Goal: Task Accomplishment & Management: Manage account settings

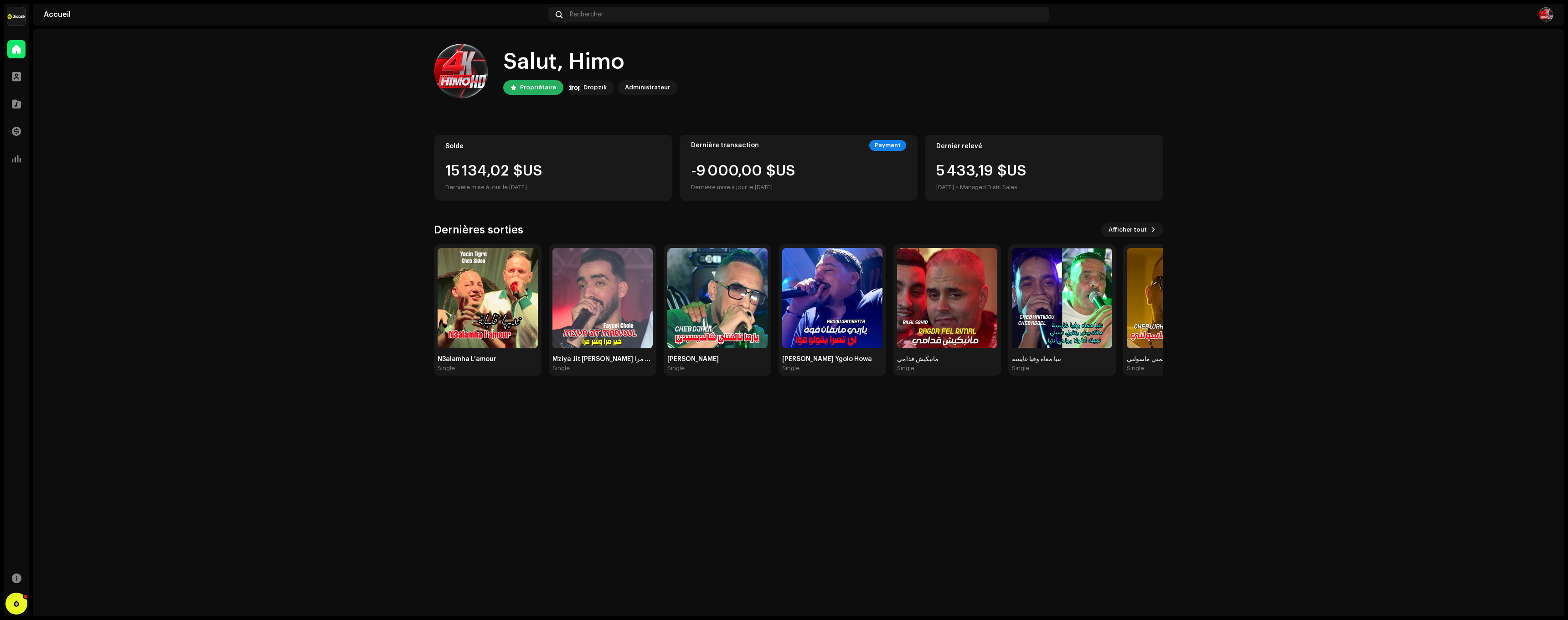
click at [638, 81] on div "Administrateur" at bounding box center [647, 87] width 60 height 14
click at [638, 91] on div "Administrateur" at bounding box center [647, 87] width 45 height 11
click at [1140, 232] on span "Afficher tout" at bounding box center [1127, 229] width 38 height 18
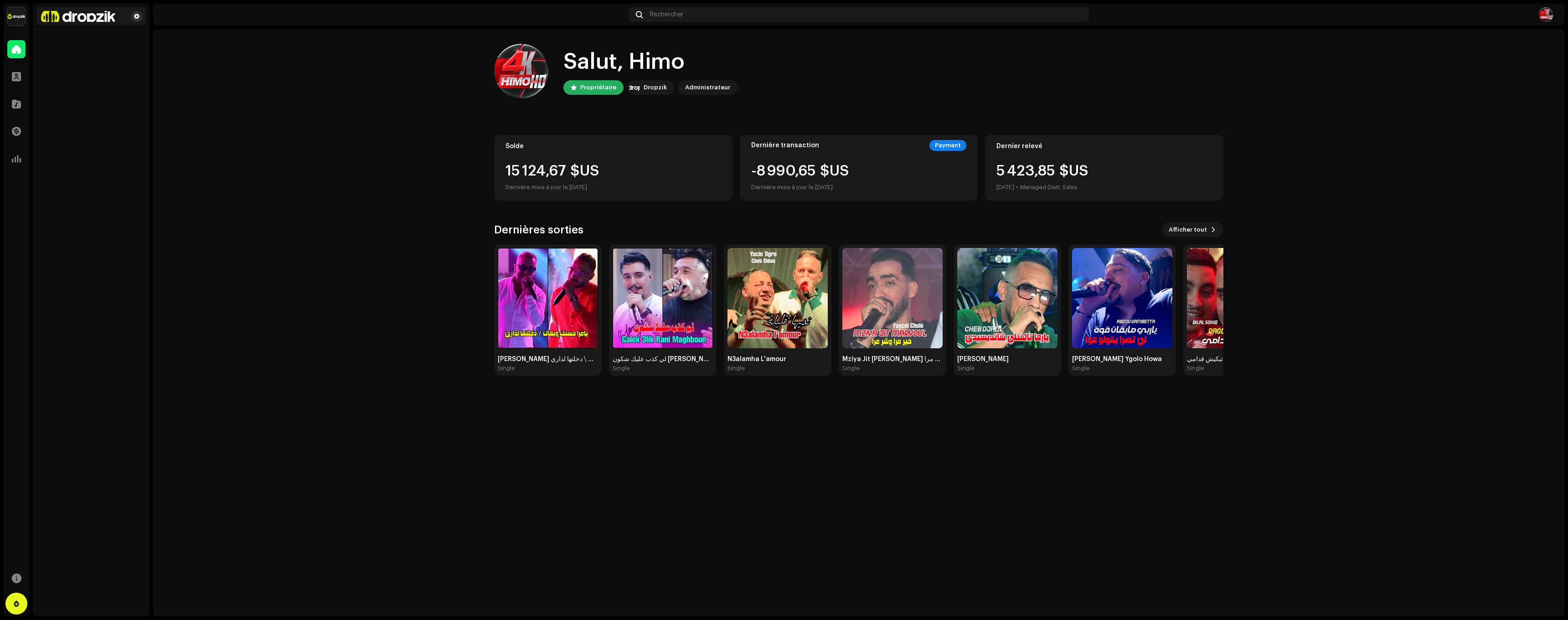
click at [137, 19] on span at bounding box center [137, 17] width 5 height 8
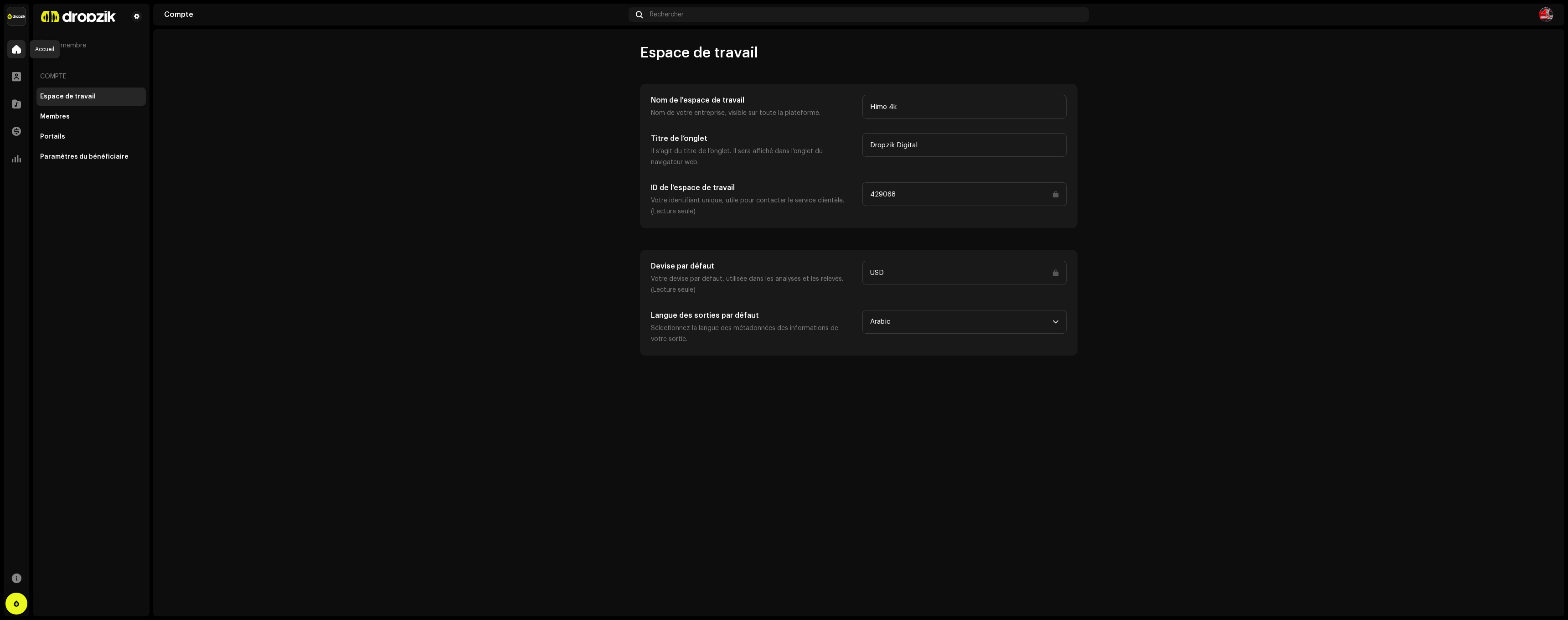
click at [10, 48] on div at bounding box center [17, 49] width 18 height 18
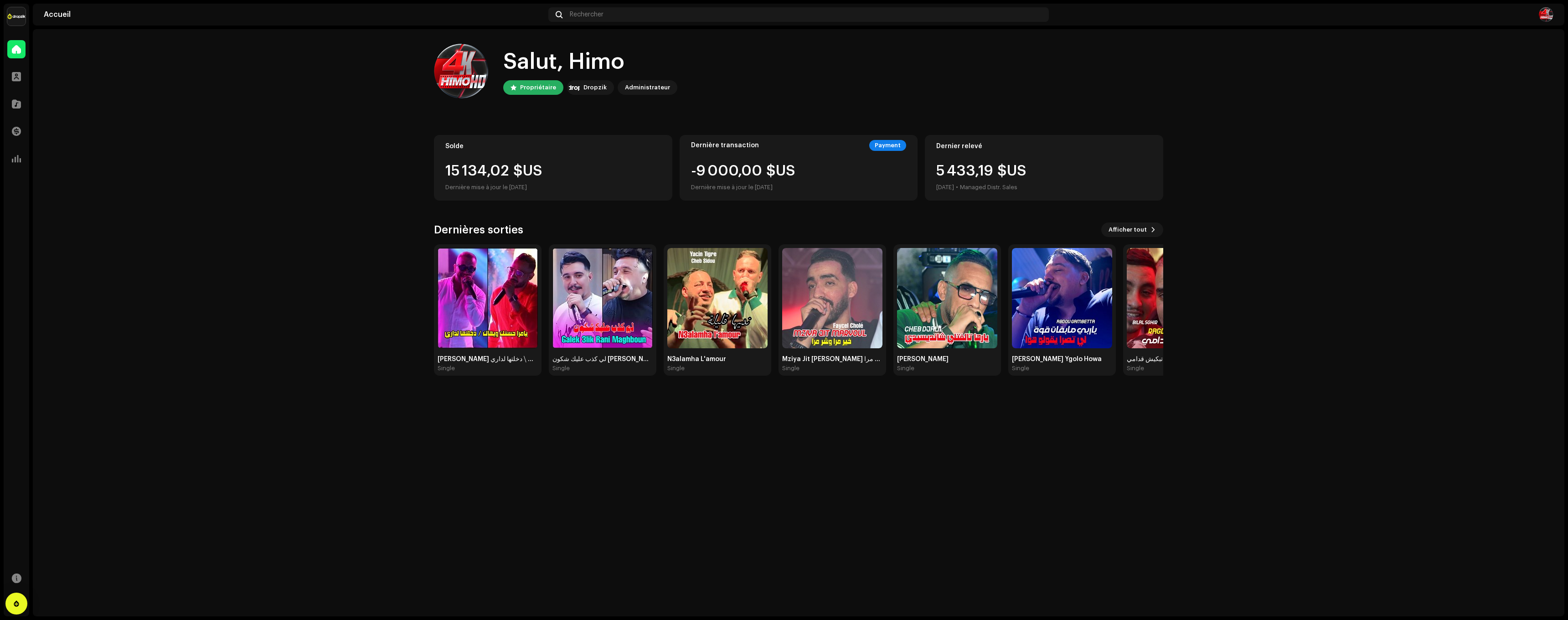
click at [653, 88] on div "Administrateur" at bounding box center [647, 87] width 45 height 11
click at [569, 85] on img at bounding box center [574, 87] width 11 height 11
click at [1121, 235] on span "Afficher tout" at bounding box center [1127, 229] width 38 height 18
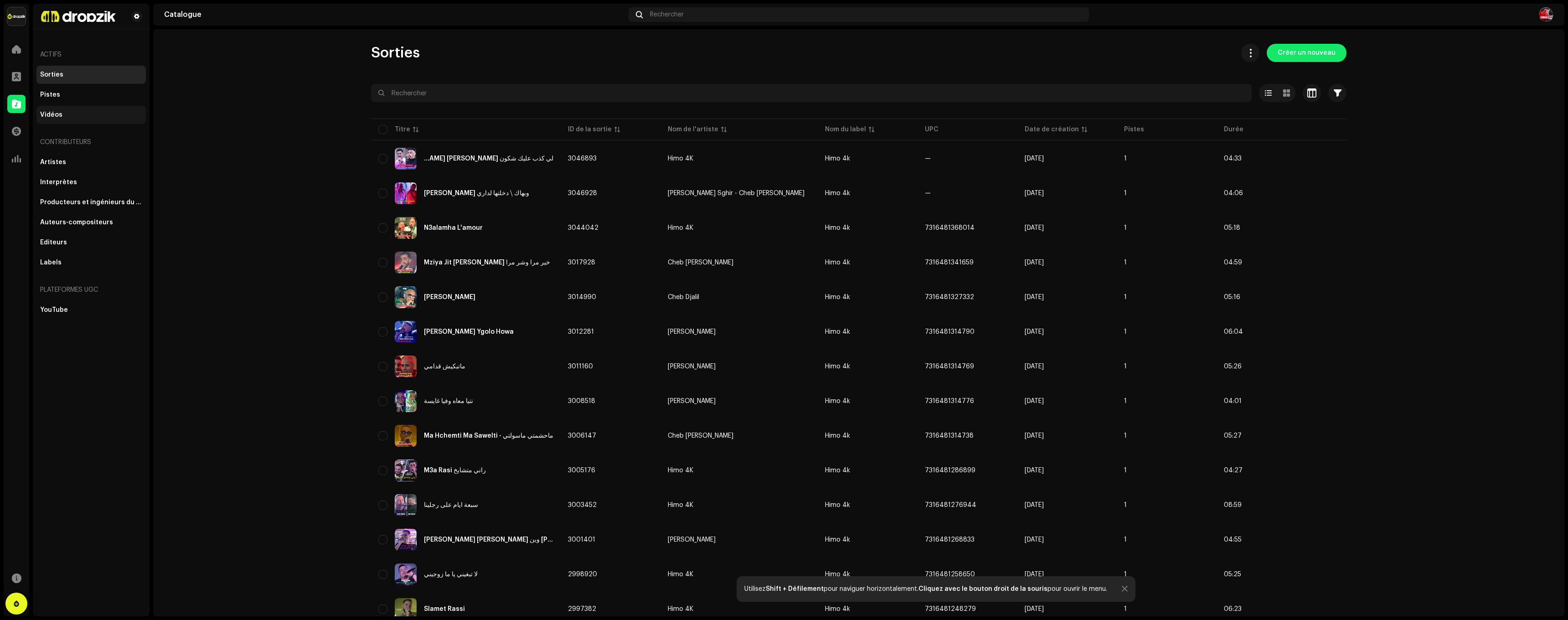
click at [61, 109] on div "Vidéos" at bounding box center [91, 115] width 109 height 18
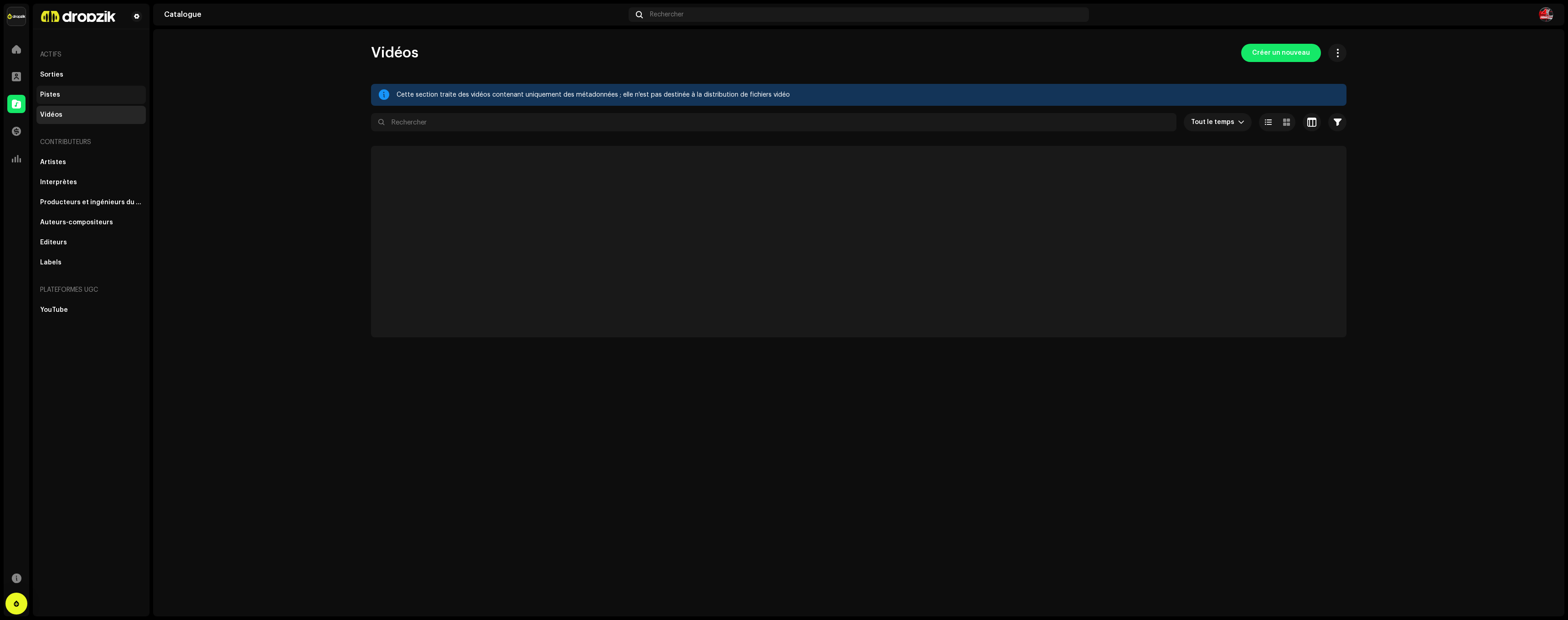
click at [59, 97] on div "Pistes" at bounding box center [91, 95] width 102 height 8
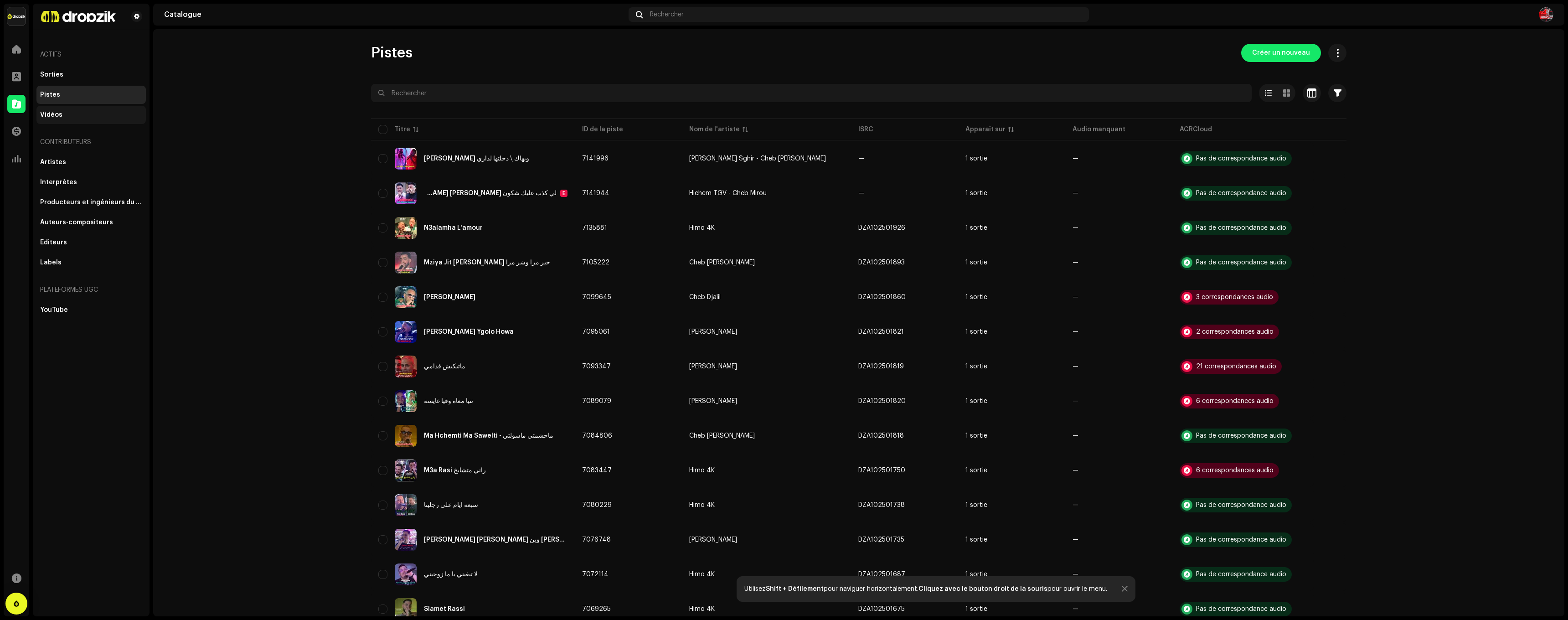
click at [56, 117] on div "Vidéos" at bounding box center [51, 115] width 23 height 8
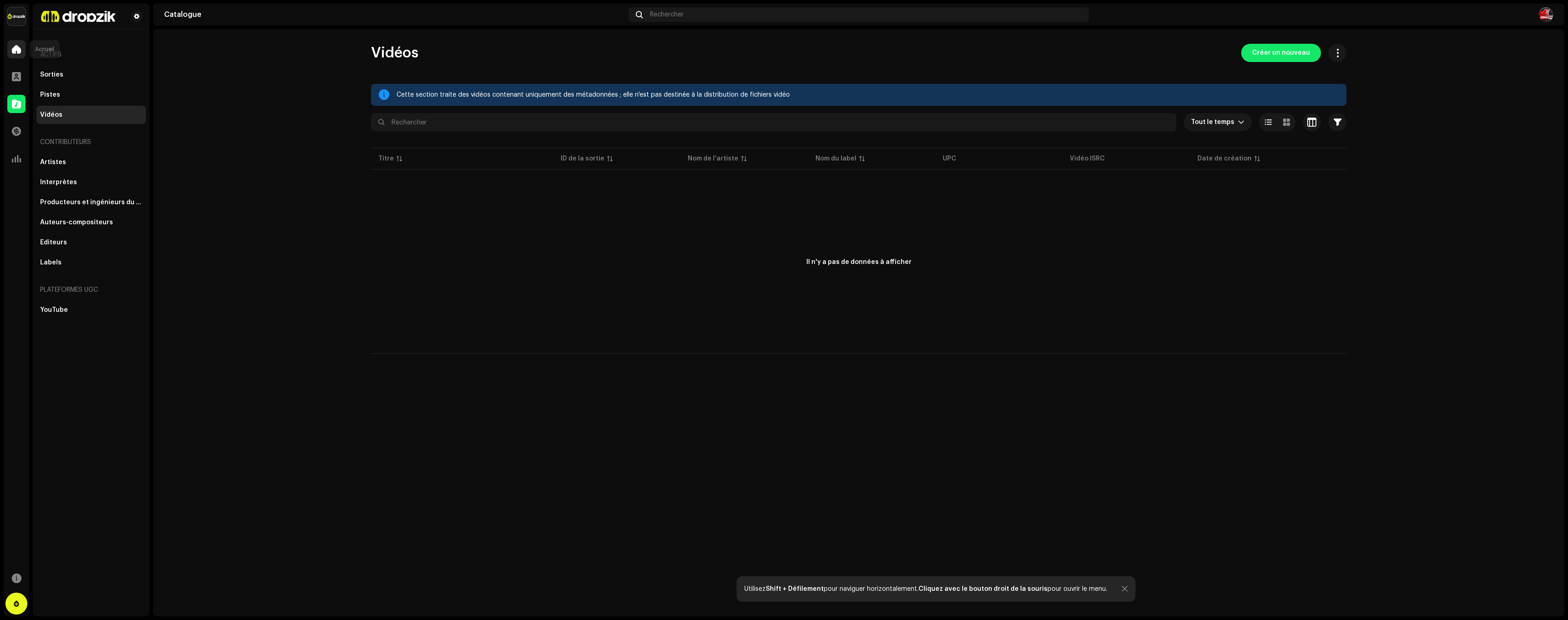
click at [11, 47] on div at bounding box center [17, 49] width 18 height 18
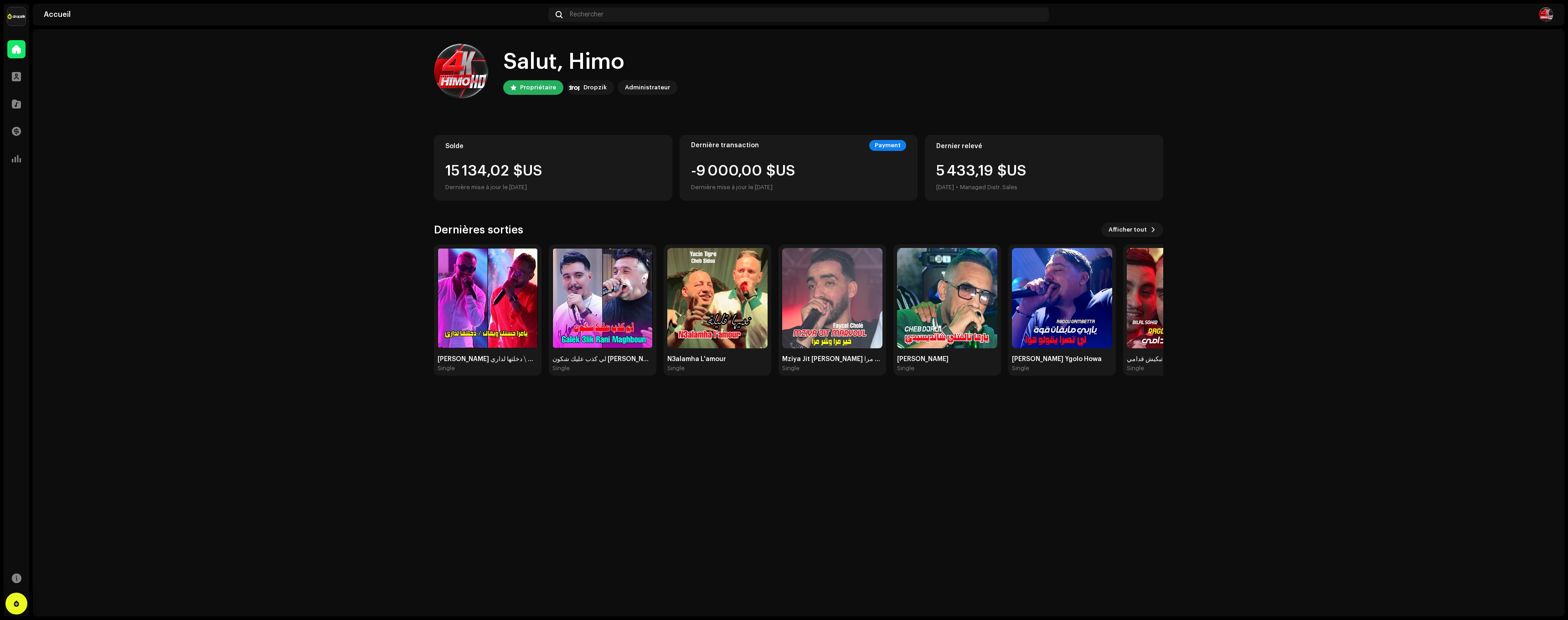
click at [518, 145] on div "Solde" at bounding box center [553, 146] width 216 height 8
click at [642, 86] on div "Administrateur" at bounding box center [647, 87] width 45 height 11
click at [601, 86] on div "Dropzik" at bounding box center [595, 87] width 23 height 11
click at [538, 90] on div "Propriétaire" at bounding box center [538, 87] width 36 height 11
click at [570, 54] on div "Salut, Himo" at bounding box center [590, 62] width 174 height 29
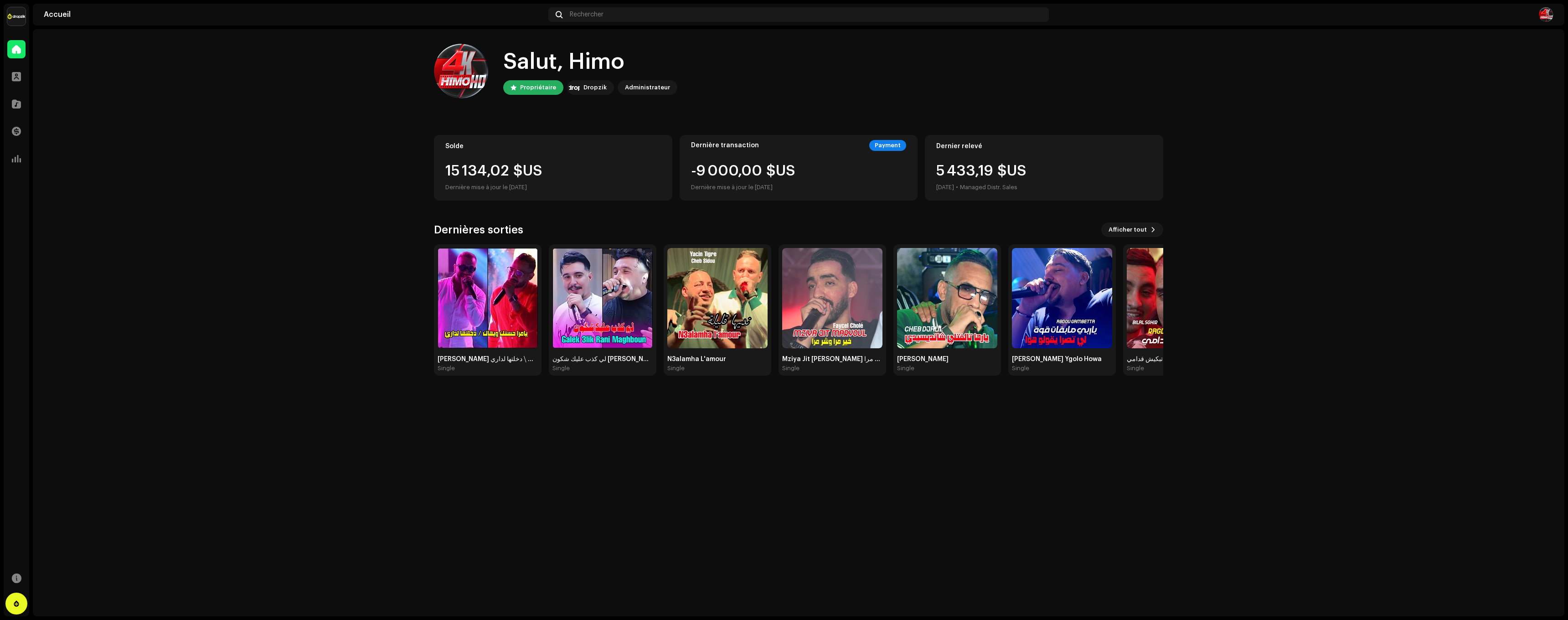
click at [961, 157] on div "Dernier relevé 5 433,19 $US [DATE] • Managed Distr. Sales" at bounding box center [1044, 167] width 238 height 66
click at [540, 145] on div "Solde" at bounding box center [553, 146] width 216 height 8
click at [647, 89] on div "Administrateur" at bounding box center [647, 87] width 45 height 11
click at [26, 157] on div "Analyse" at bounding box center [17, 158] width 26 height 26
click at [16, 161] on span at bounding box center [17, 158] width 9 height 8
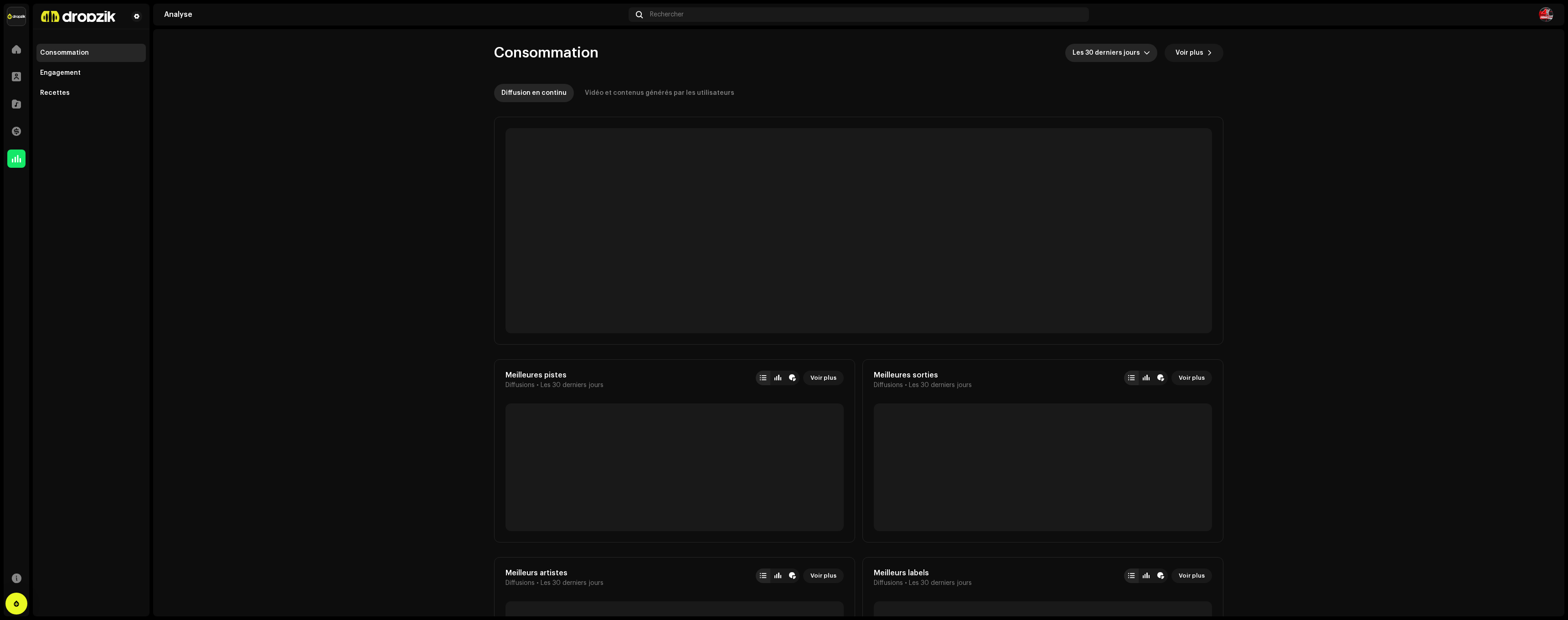
click at [1115, 51] on span "Les 30 derniers jours" at bounding box center [1108, 53] width 71 height 18
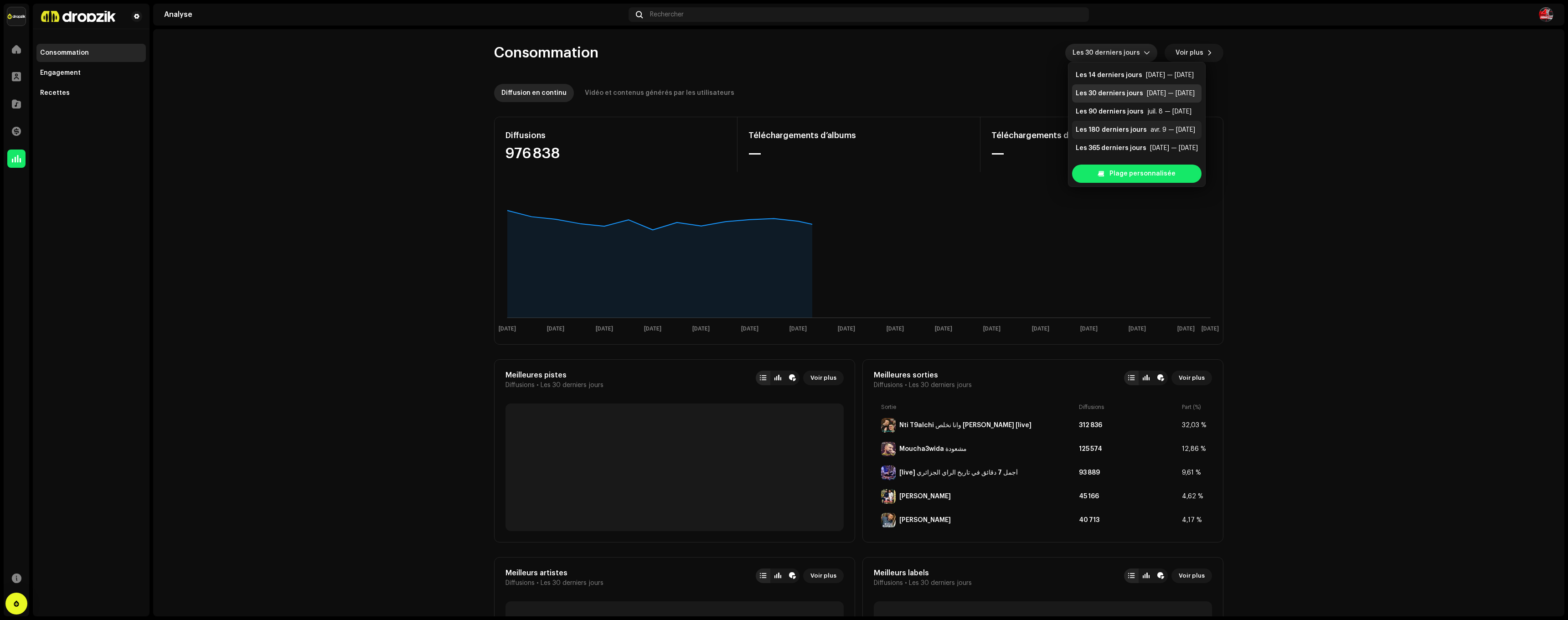
scroll to position [18, 0]
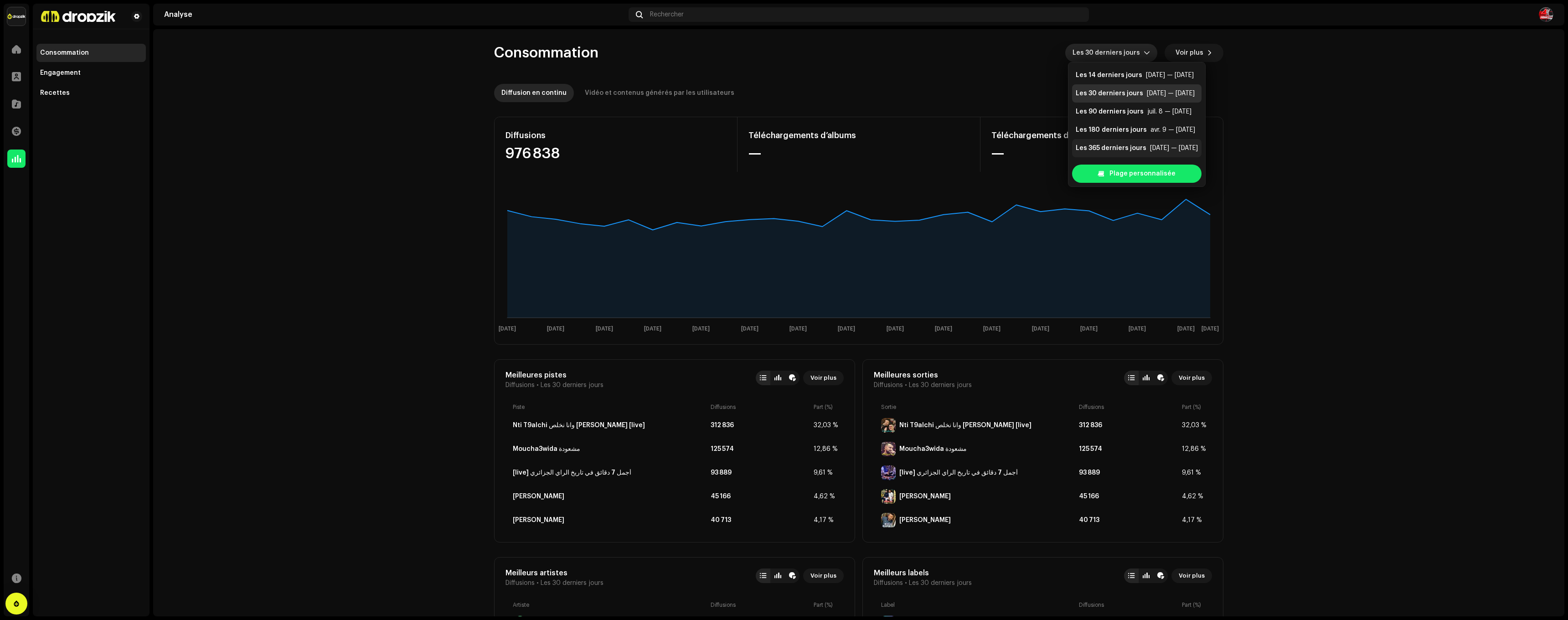
click at [1162, 146] on div "[DATE] — [DATE]" at bounding box center [1173, 148] width 48 height 9
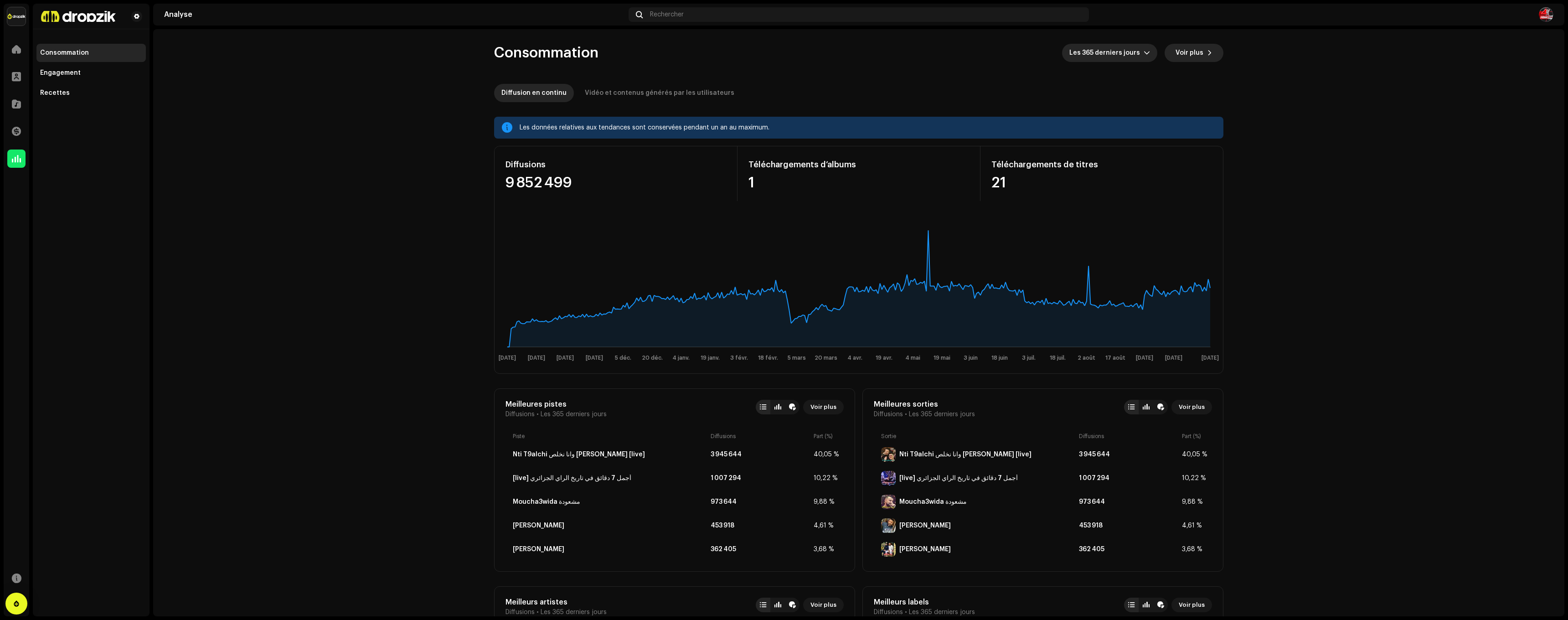
click at [1189, 60] on span "Voir plus" at bounding box center [1189, 53] width 28 height 18
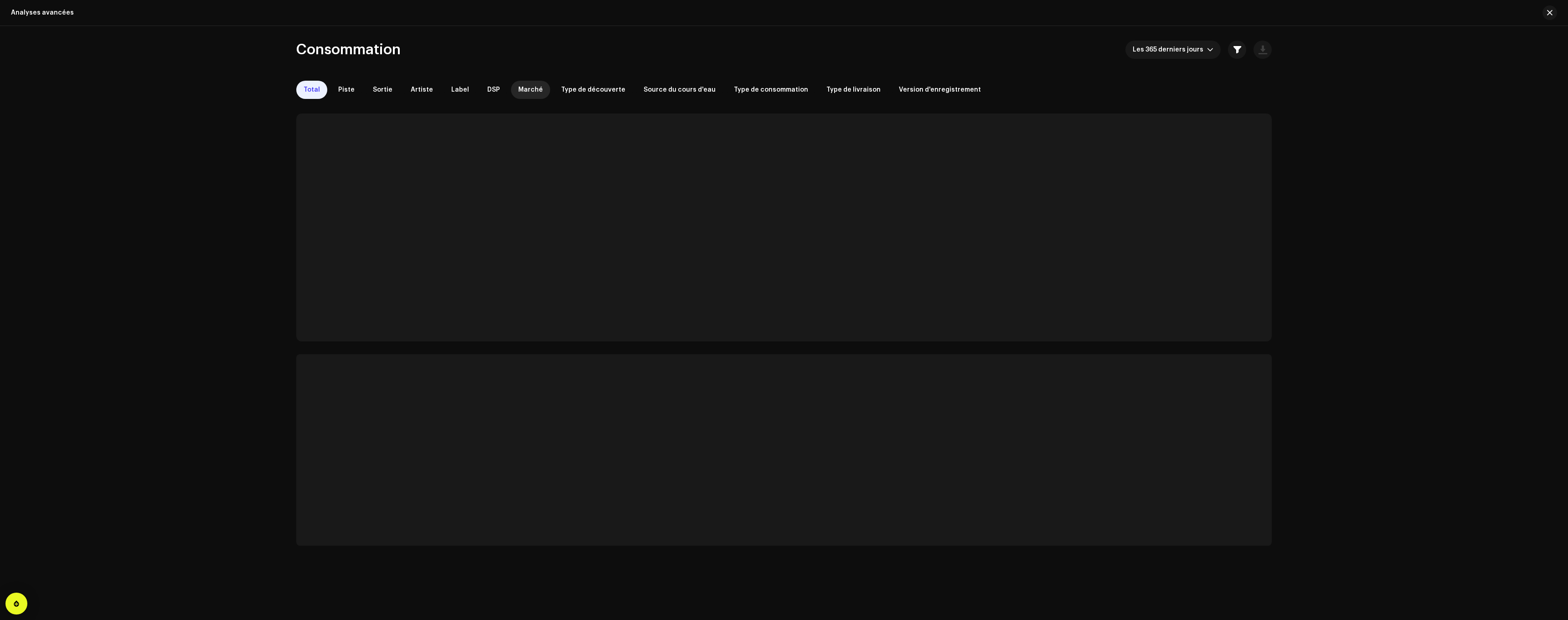
click at [521, 93] on span "Marché" at bounding box center [530, 90] width 25 height 8
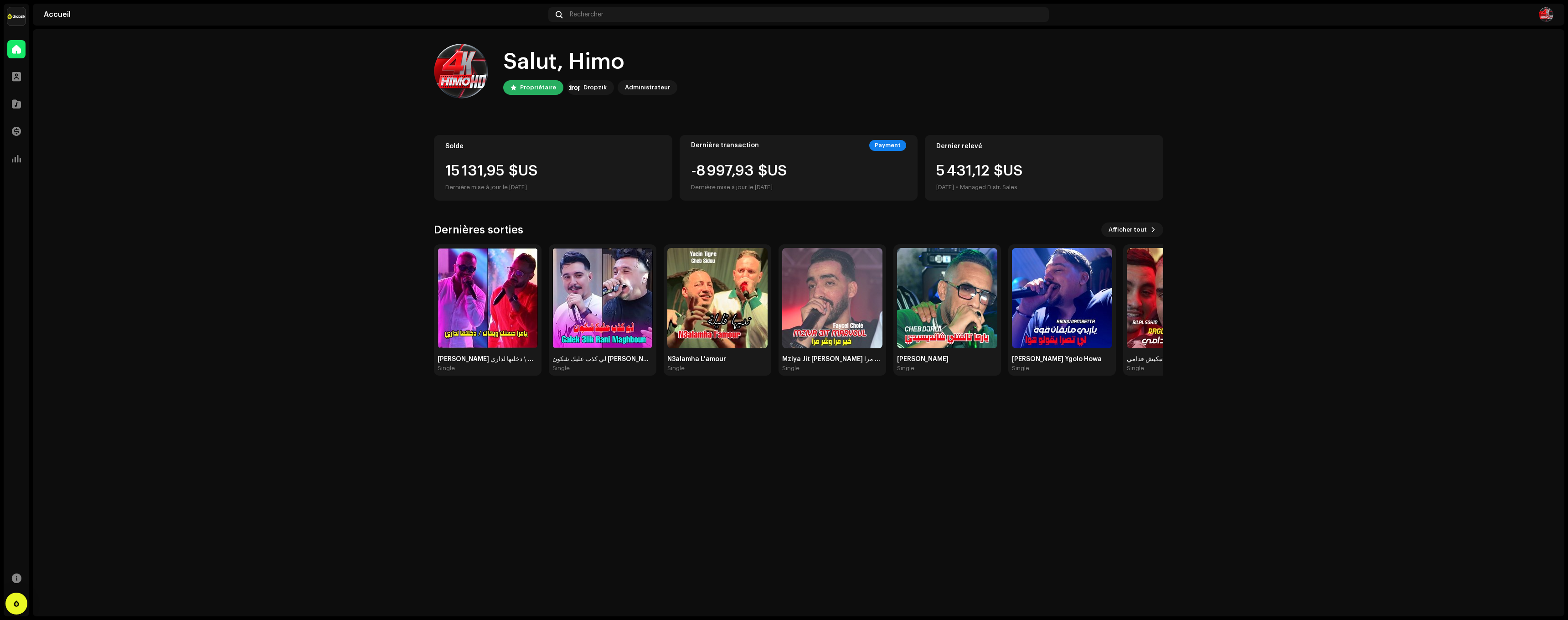
click at [533, 152] on div "Solde 15 131,95 $US Dernière mise à jour le [DATE]" at bounding box center [553, 167] width 238 height 66
click at [492, 181] on div "15 134,02 $US Dernière mise à jour le [DATE]" at bounding box center [553, 178] width 216 height 29
click at [869, 147] on div "Dernière transaction Payment" at bounding box center [799, 145] width 216 height 11
click at [893, 143] on div "Payment" at bounding box center [887, 145] width 37 height 11
click at [1031, 175] on div "5 433,19 $US [DATE] • Managed Distr. Sales" at bounding box center [1044, 178] width 216 height 29
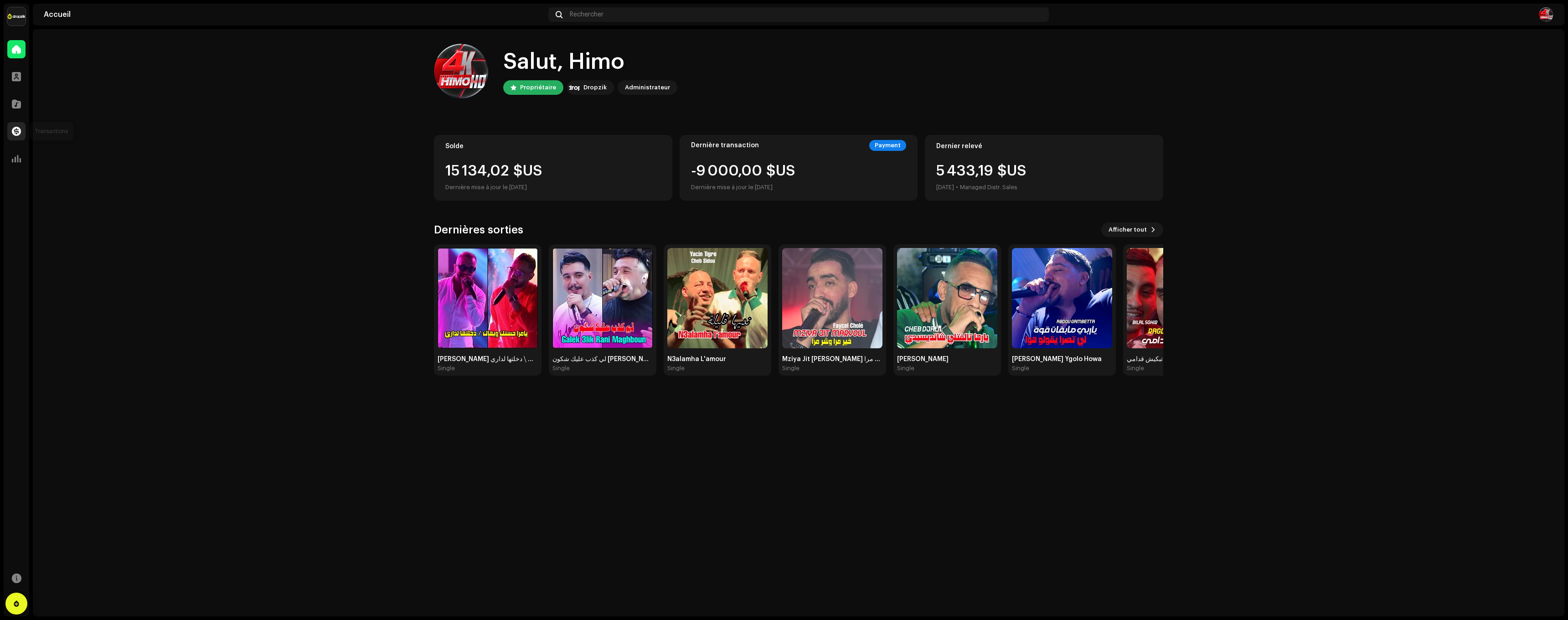
click at [16, 131] on span at bounding box center [17, 131] width 9 height 8
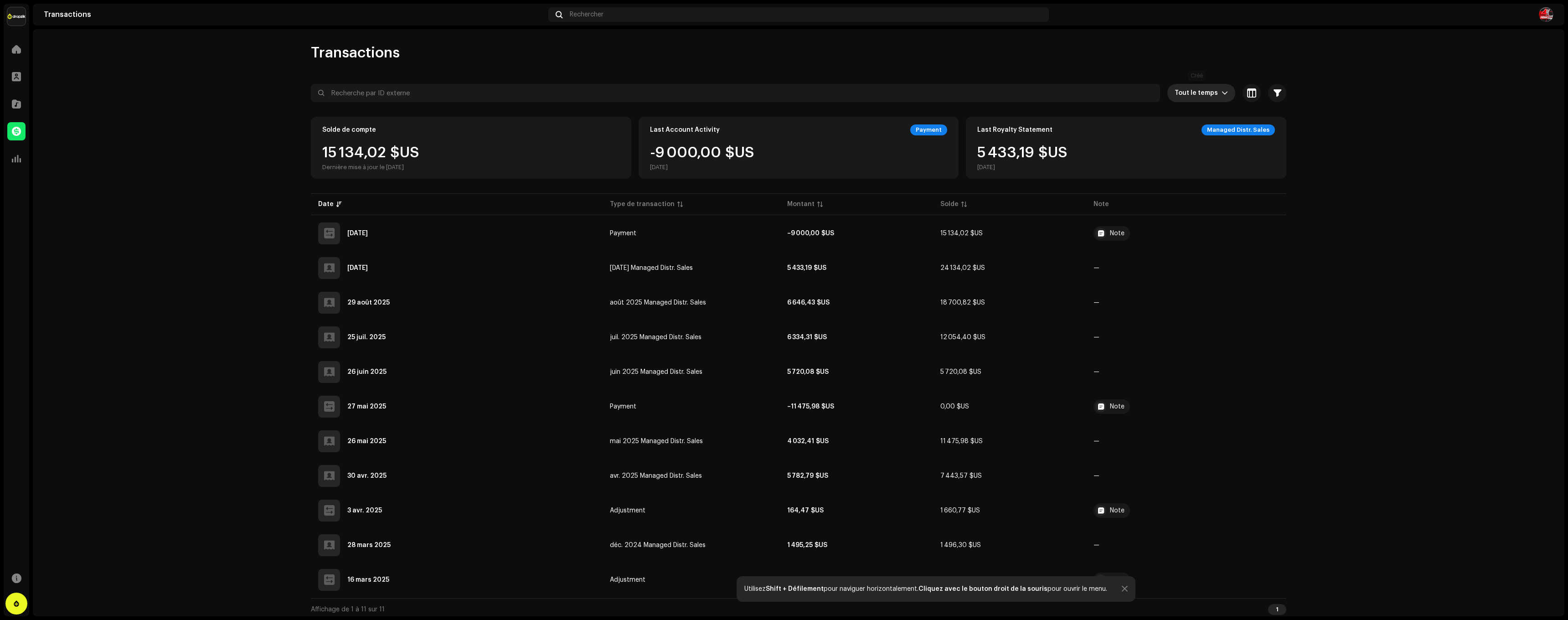
click at [1185, 91] on span "Tout le temps" at bounding box center [1198, 93] width 47 height 18
click at [1210, 155] on span "Les 365 derniers jours" at bounding box center [1210, 152] width 71 height 9
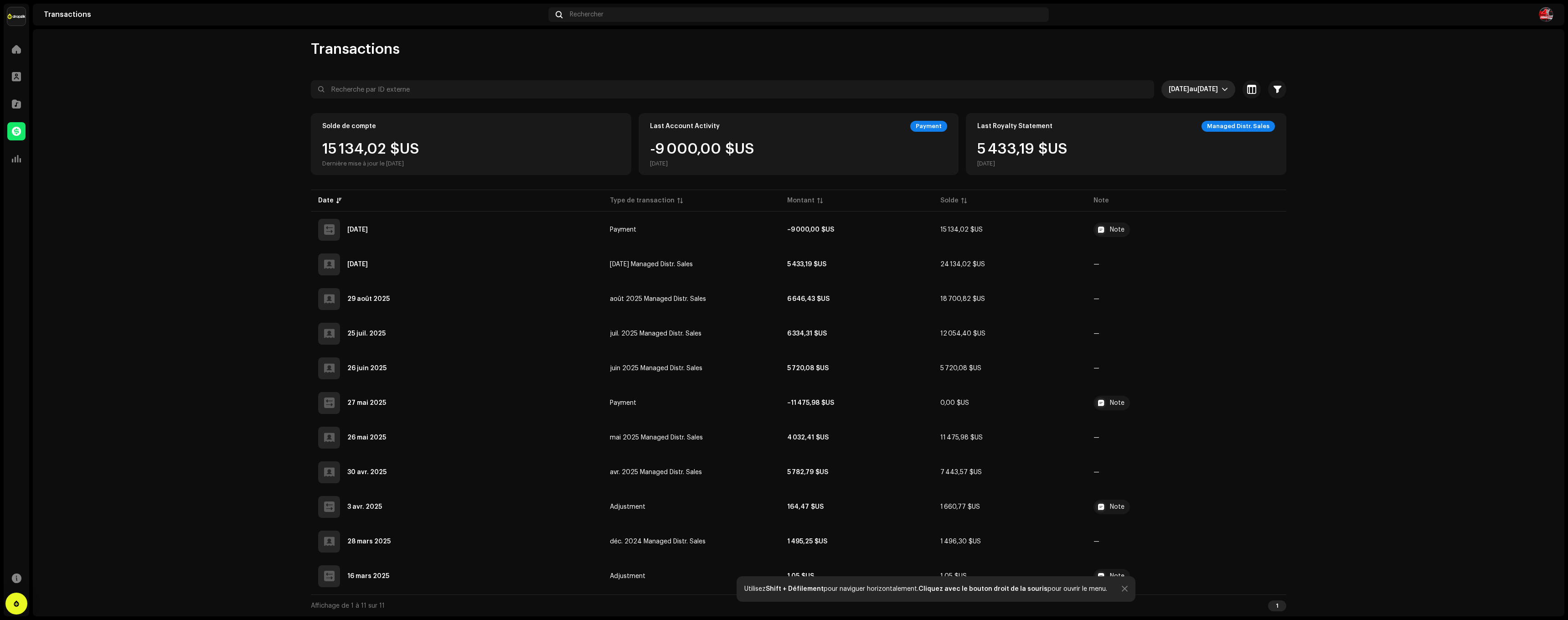
scroll to position [4, 0]
click at [1169, 93] on span "[DATE] au [DATE]" at bounding box center [1195, 89] width 53 height 18
click at [1154, 189] on li "L'année dernière" at bounding box center [1183, 185] width 102 height 18
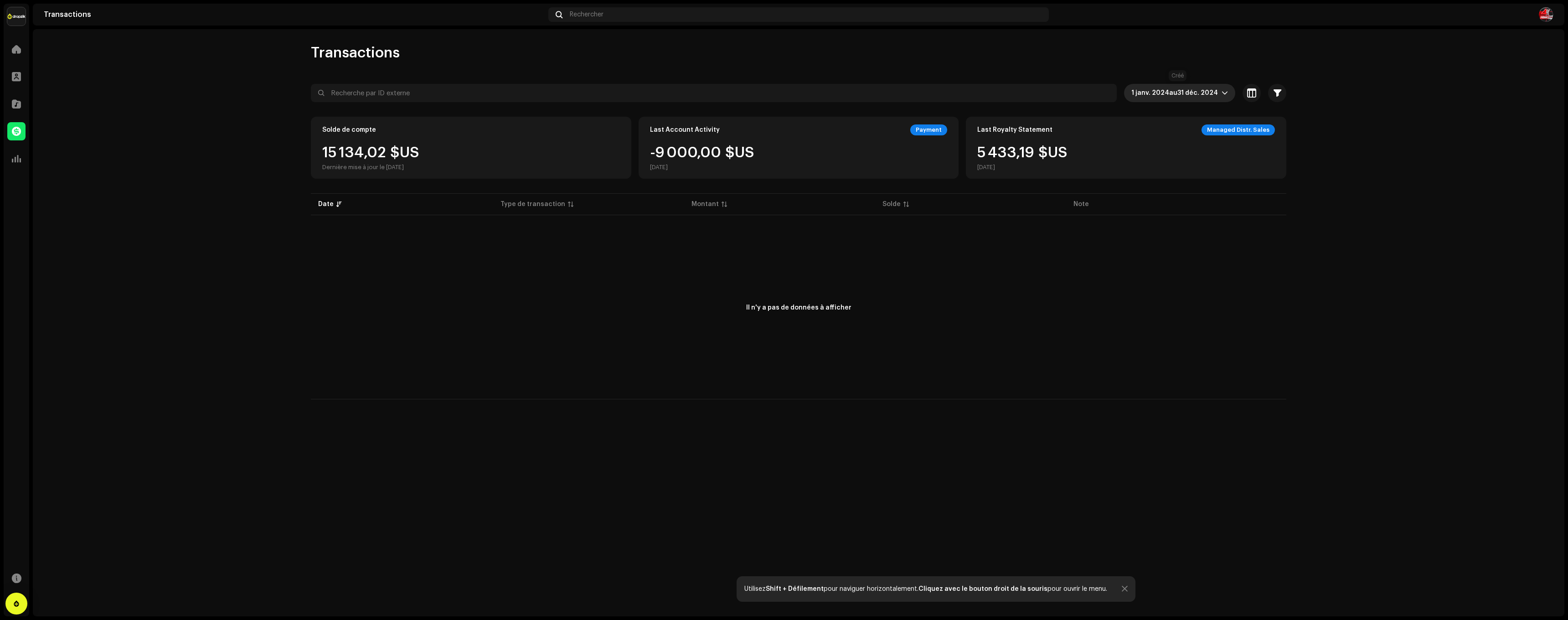
click at [1211, 96] on span "1 janv. 2024 au 31 déc. 2024" at bounding box center [1177, 93] width 91 height 18
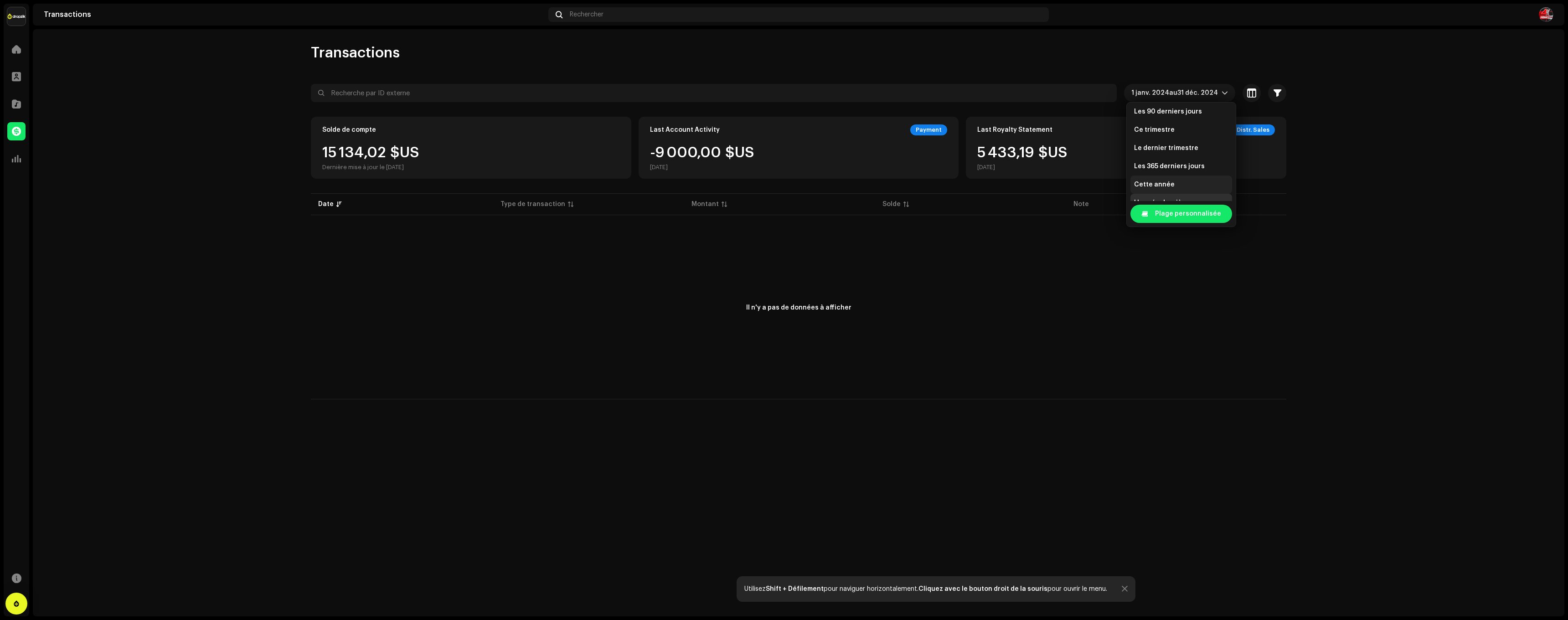
click at [1165, 186] on span "Cette année" at bounding box center [1154, 185] width 41 height 9
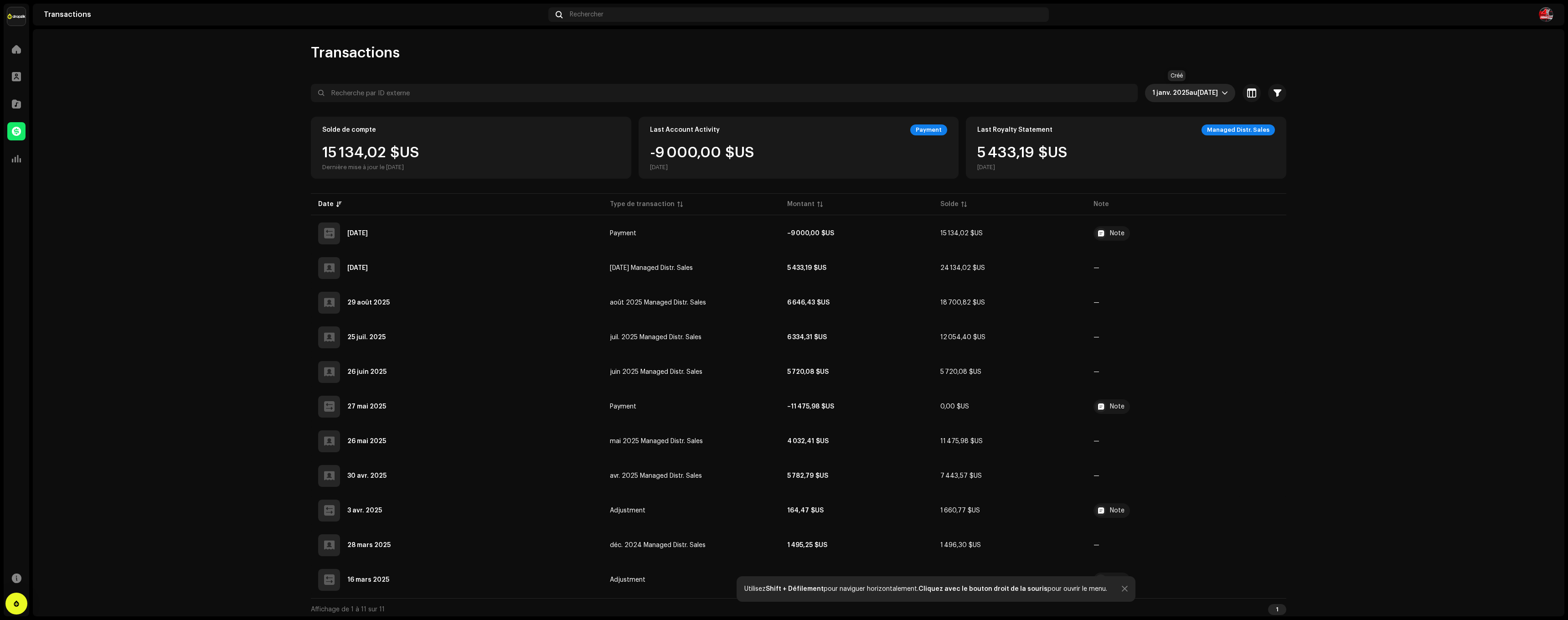
click at [1198, 90] on span "[DATE]" at bounding box center [1207, 93] width 20 height 6
click at [1176, 130] on span "Les 90 derniers jours" at bounding box center [1170, 130] width 68 height 9
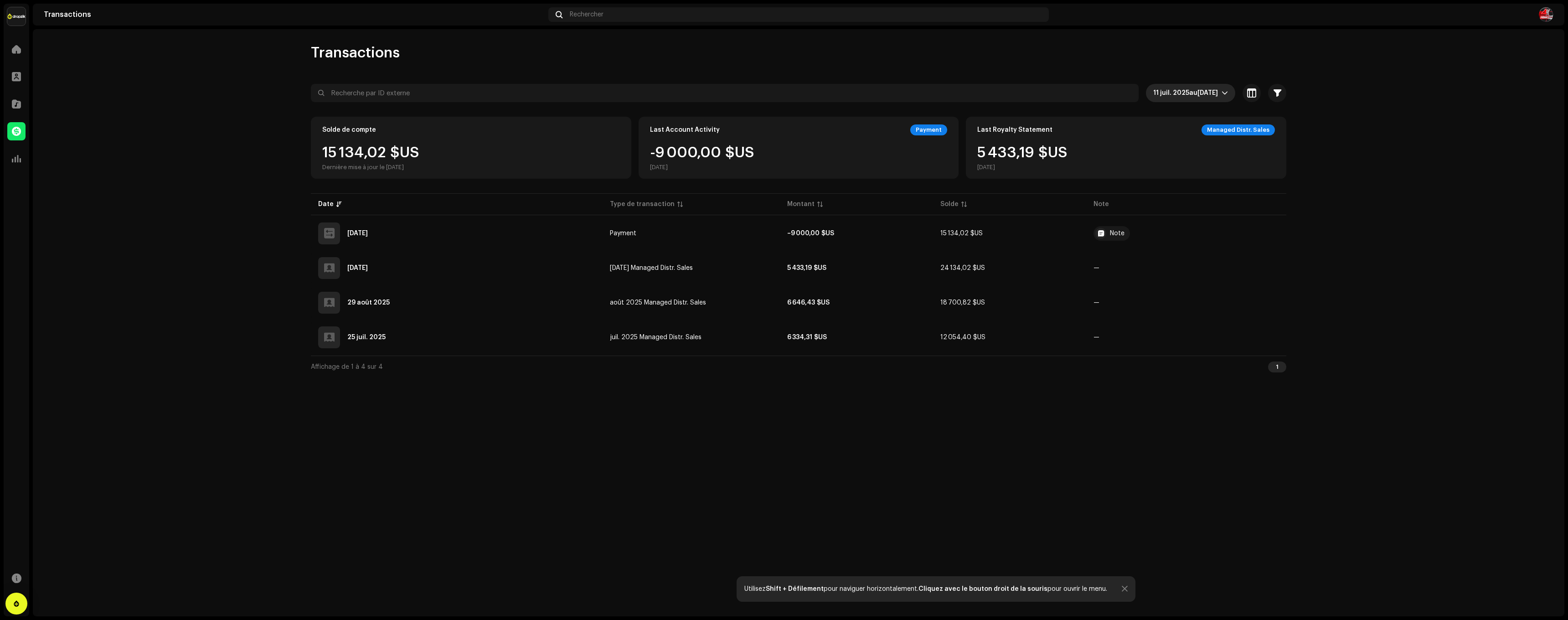
click at [1181, 81] on div "Transactions 11 juil. 2025 au [DATE] Sélectionné 0 Sélectionner tout Options Fi…" at bounding box center [799, 210] width 1005 height 333
click at [1198, 94] on span "[DATE]" at bounding box center [1207, 93] width 20 height 6
click at [1169, 187] on span "Les 30 derniers jours" at bounding box center [1172, 185] width 67 height 9
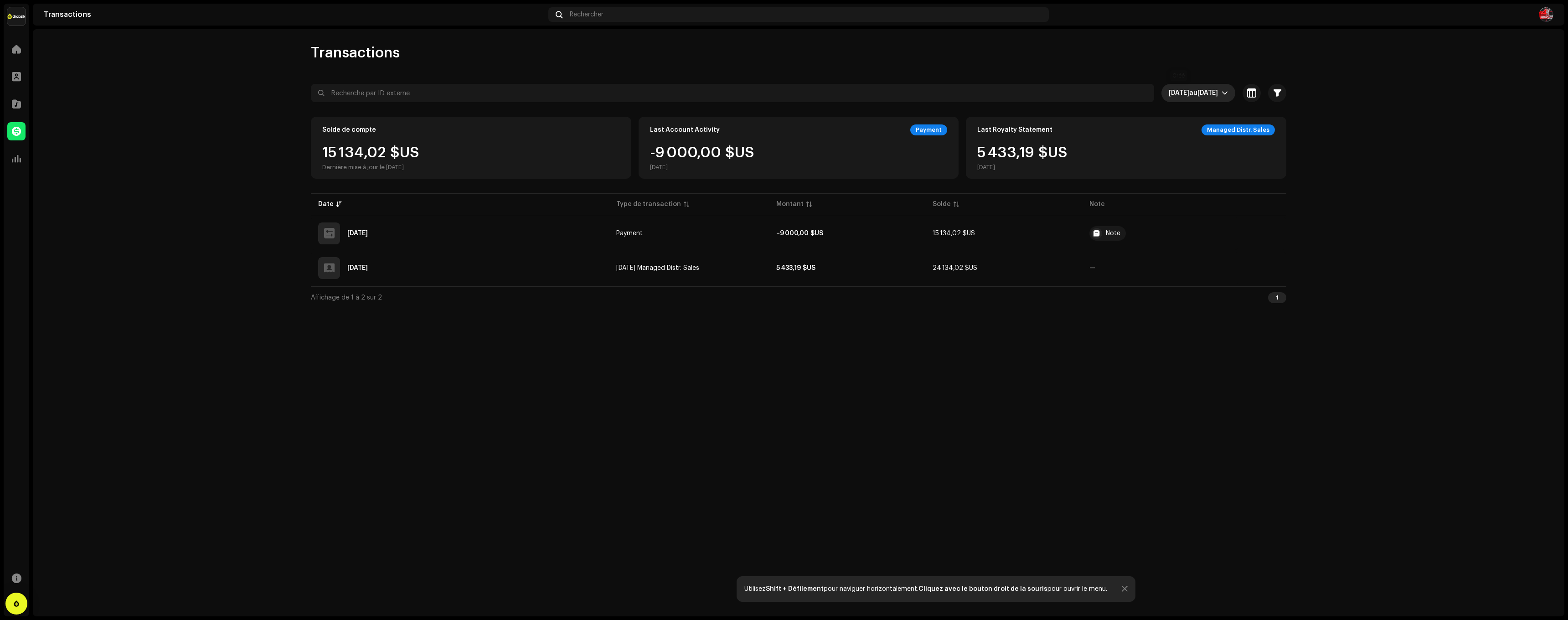
click at [1199, 91] on span "[DATE]" at bounding box center [1207, 93] width 20 height 6
click at [1159, 189] on span "L'année dernière" at bounding box center [1163, 188] width 55 height 9
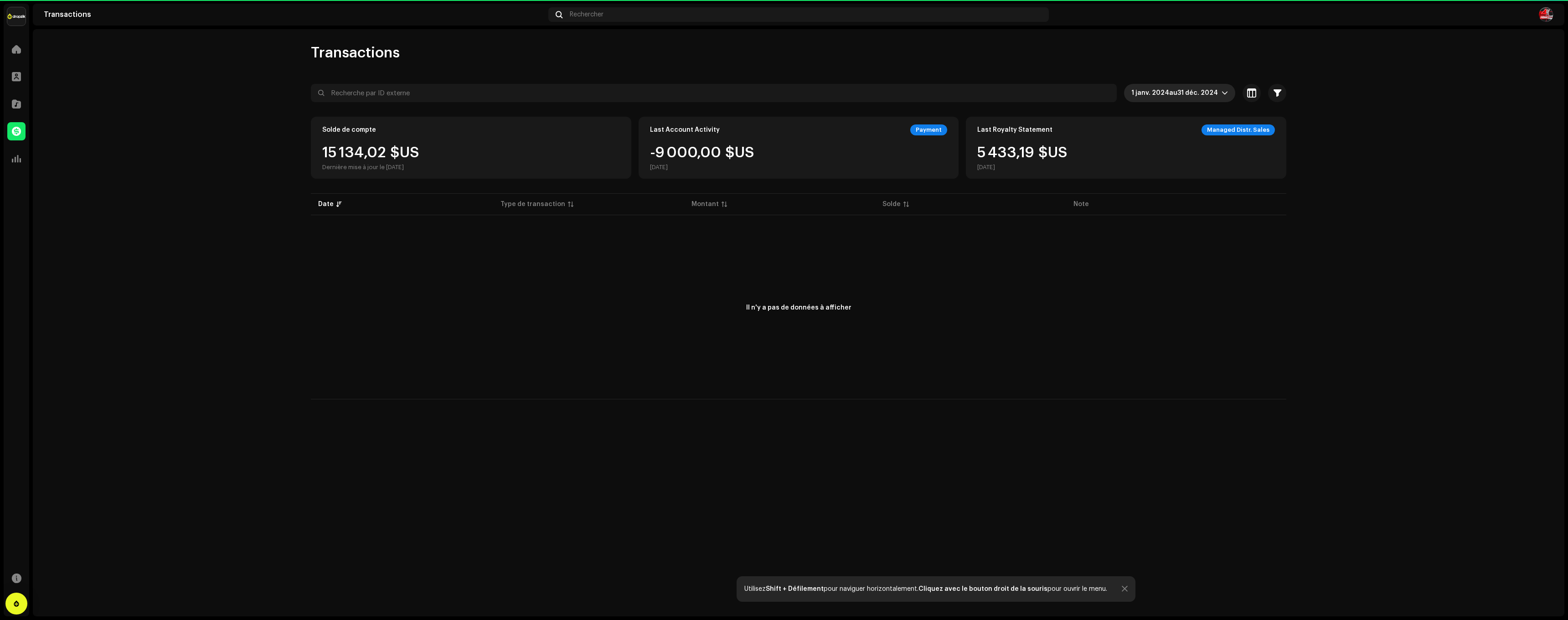
scroll to position [95, 0]
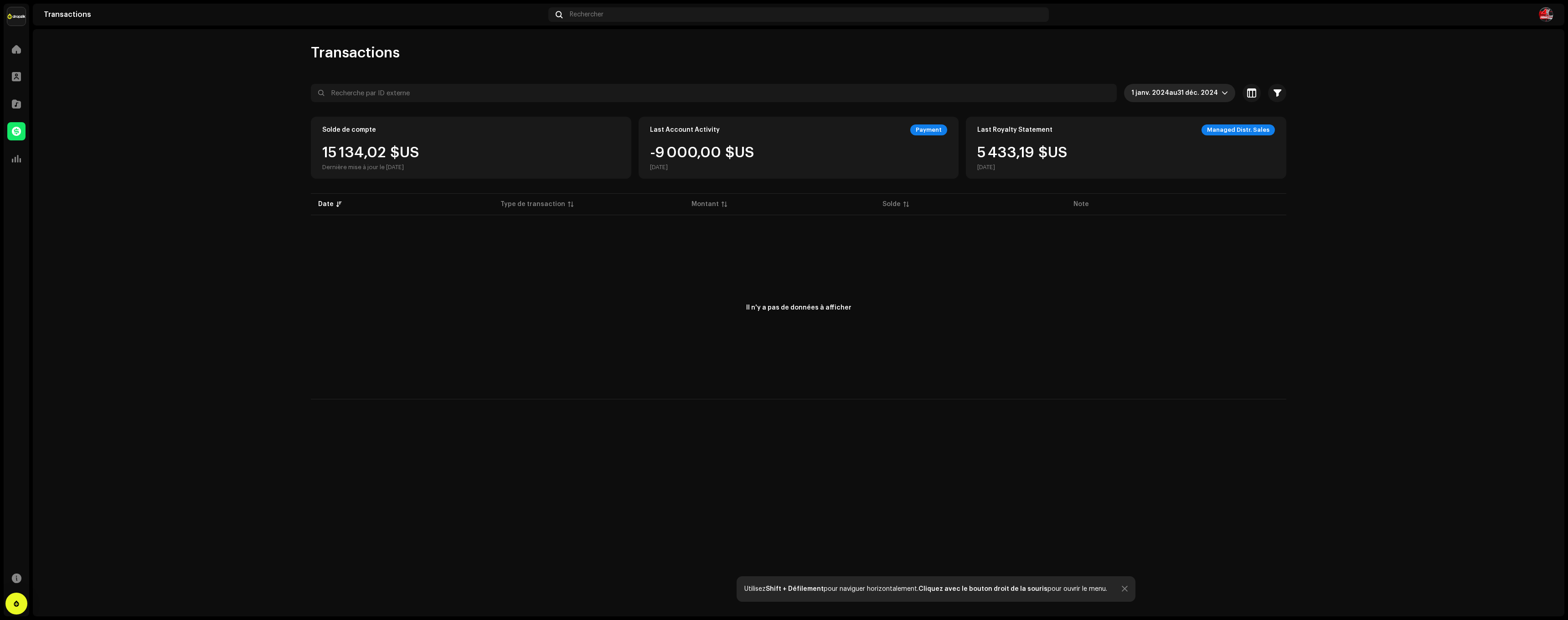
click at [1207, 91] on span "31 déc. 2024" at bounding box center [1198, 93] width 41 height 6
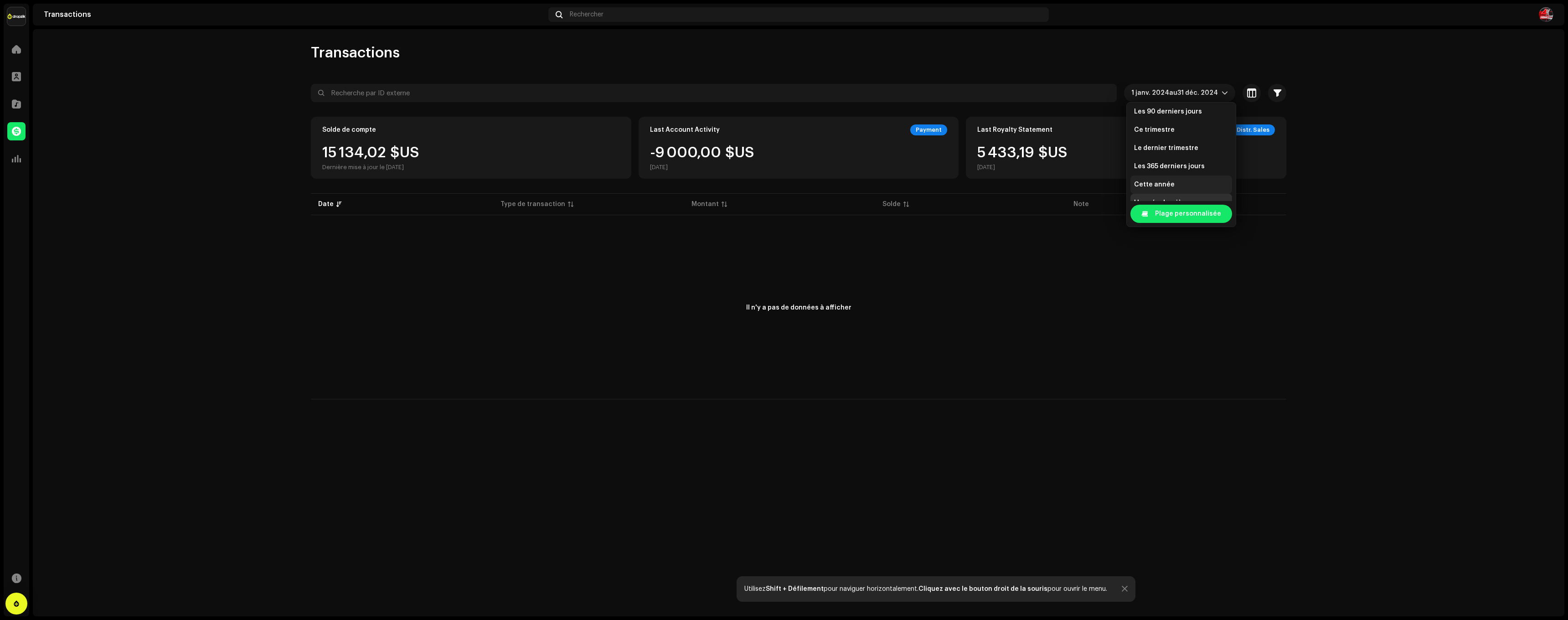
click at [1171, 183] on span "Cette année" at bounding box center [1154, 185] width 41 height 9
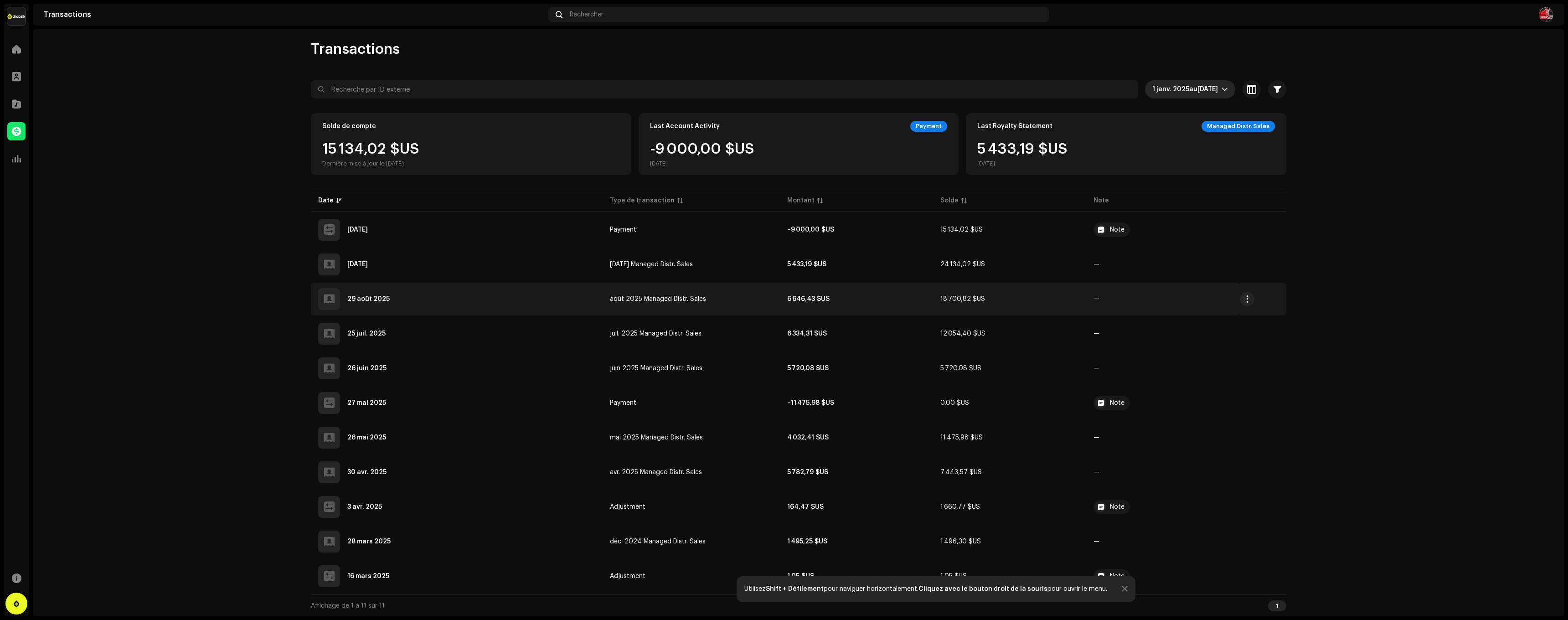
scroll to position [4, 0]
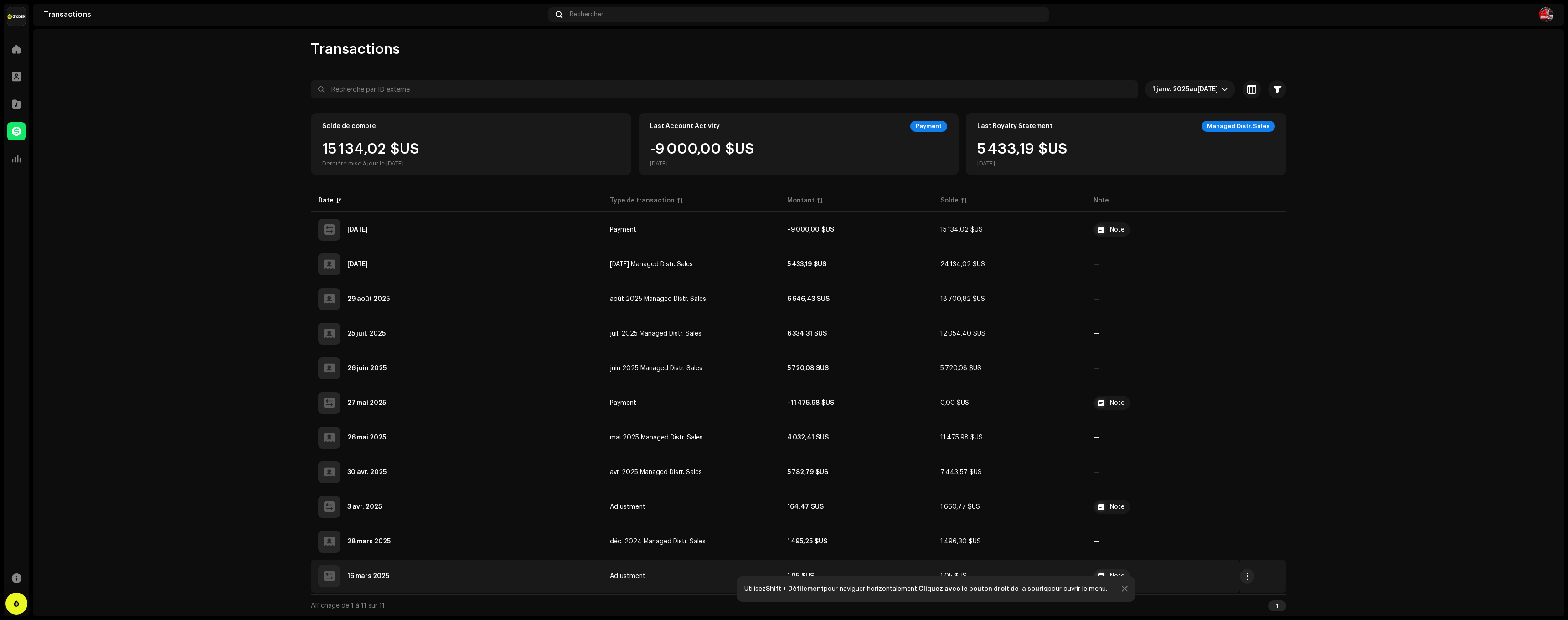
click at [641, 576] on span "Adjustment" at bounding box center [627, 575] width 35 height 6
click at [531, 388] on div "Détails de la transaction Type de transaction Adjustment Montant d'entrée 1,05 …" at bounding box center [784, 310] width 1568 height 620
click at [1122, 589] on div at bounding box center [1125, 589] width 6 height 8
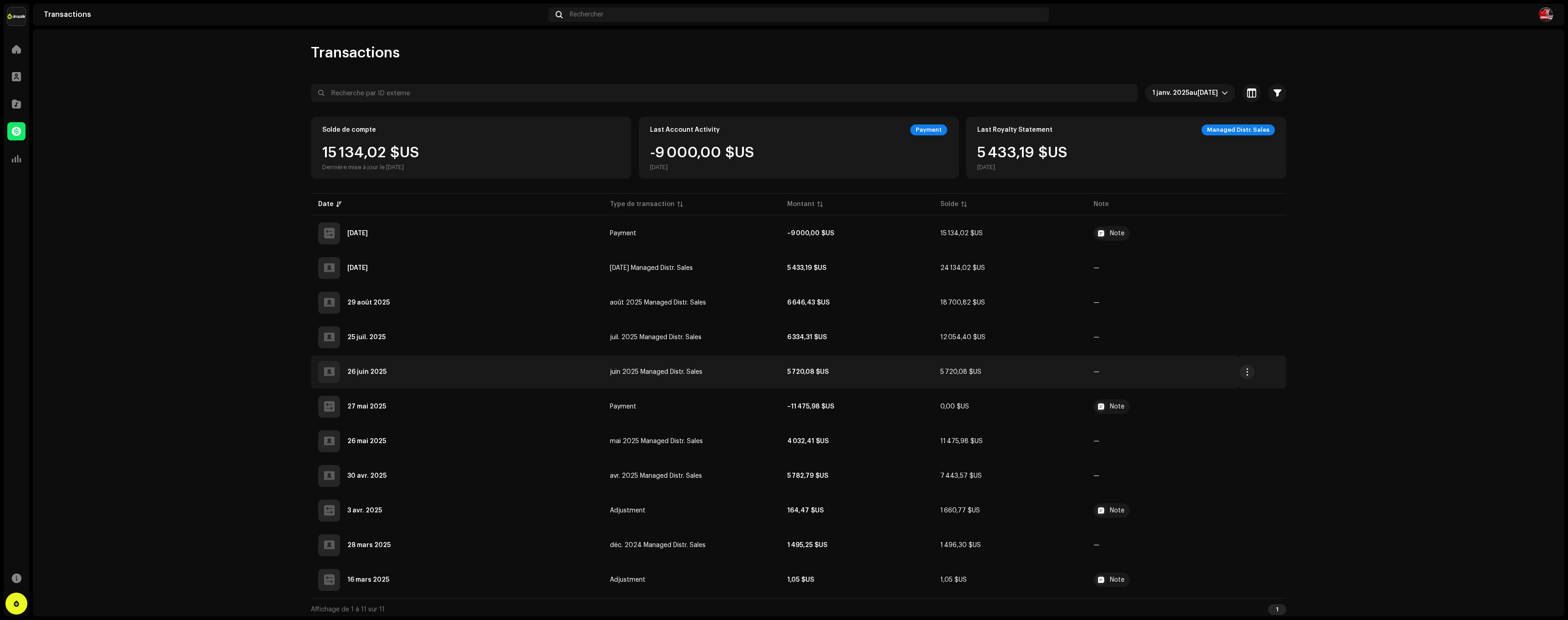
scroll to position [0, 0]
